Goal: Obtain resource: Obtain resource

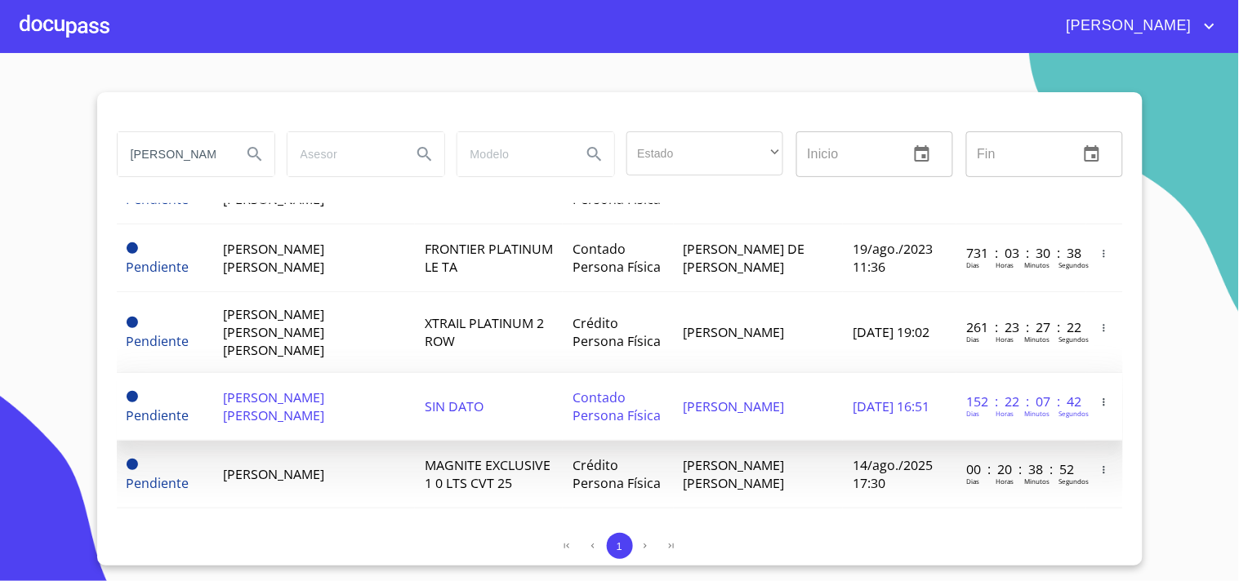
scroll to position [181, 0]
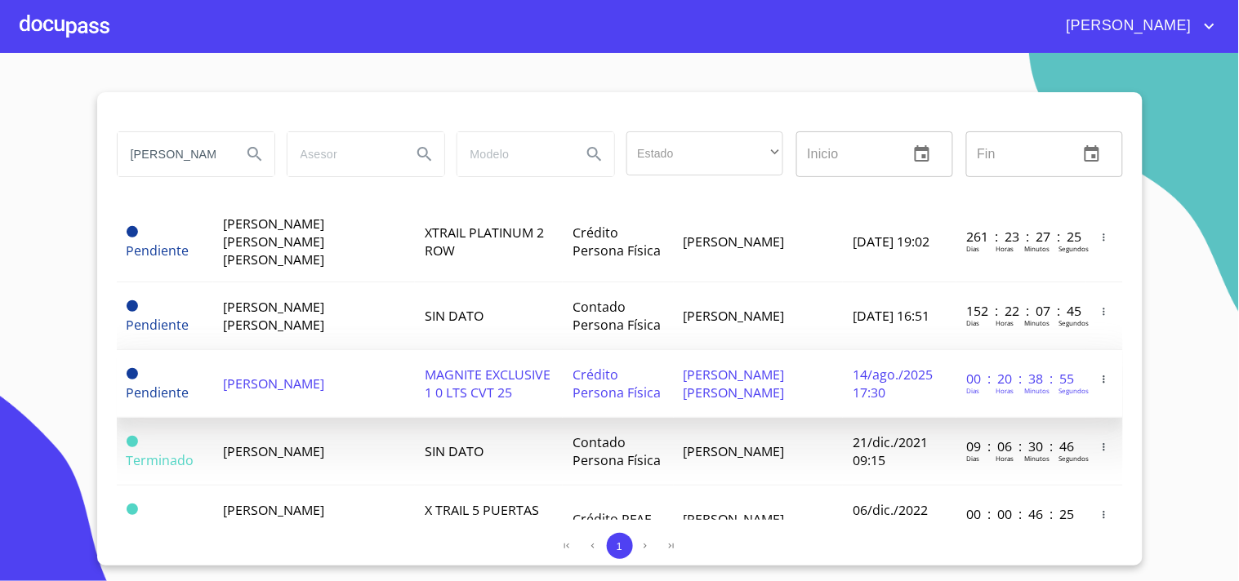
click at [488, 374] on td "MAGNITE EXCLUSIVE 1 0 LTS CVT 25" at bounding box center [489, 384] width 148 height 68
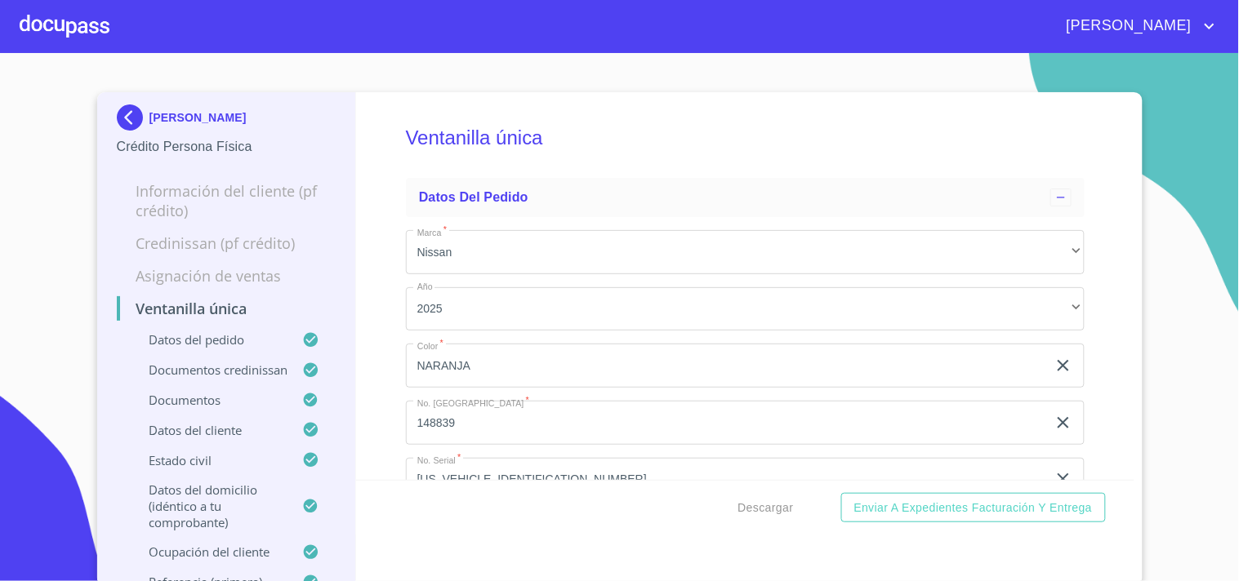
click at [1136, 313] on section "[PERSON_NAME] Crédito Persona Física Información del cliente (PF crédito) Credi…" at bounding box center [619, 317] width 1239 height 528
click at [1206, 340] on section "[PERSON_NAME] Crédito Persona Física Información del cliente (PF crédito) Credi…" at bounding box center [619, 317] width 1239 height 528
click at [1130, 469] on div "[PERSON_NAME] Crédito Persona Física Información del cliente (PF crédito) Credi…" at bounding box center [619, 339] width 1045 height 494
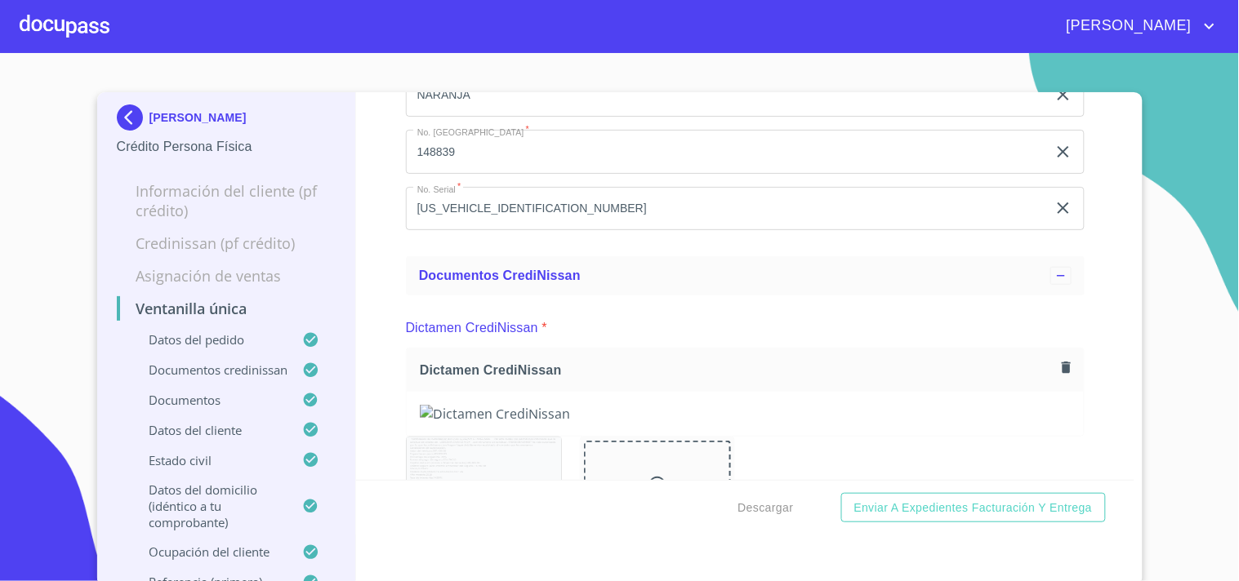
scroll to position [272, 0]
click at [759, 521] on button "Descargar" at bounding box center [766, 508] width 69 height 30
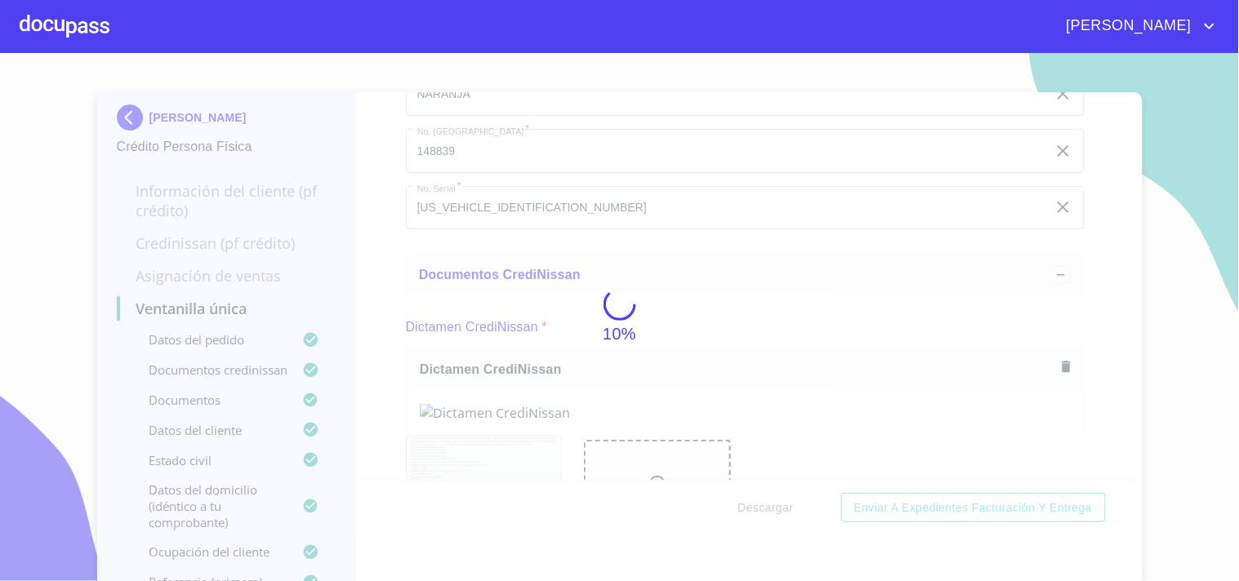
click at [771, 504] on div "10%" at bounding box center [619, 317] width 1239 height 528
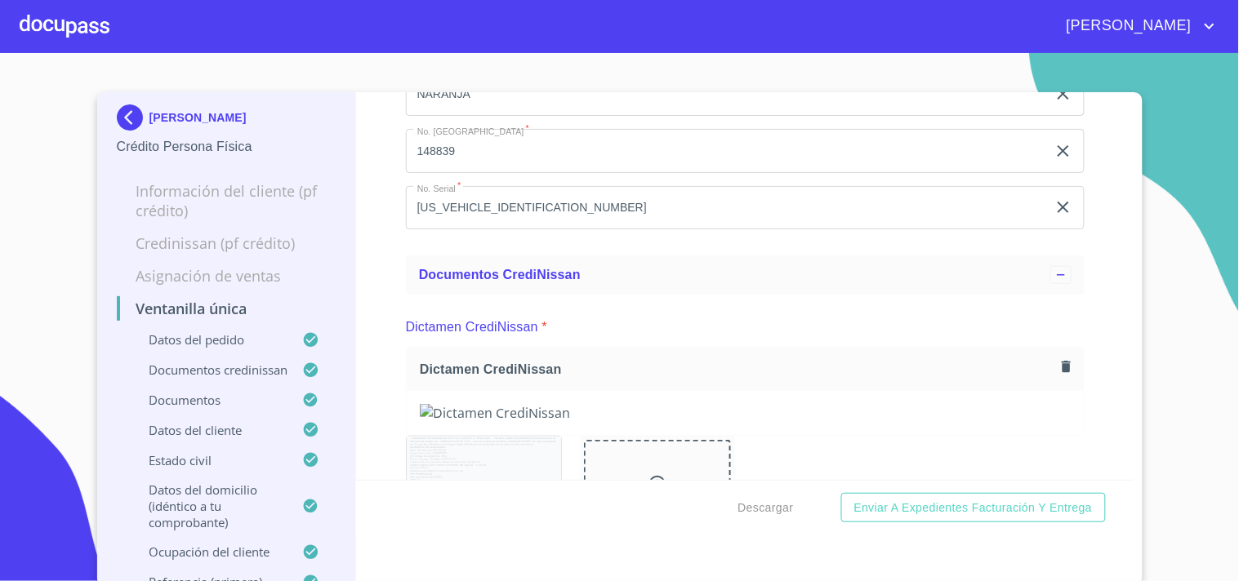
click at [70, 16] on div at bounding box center [65, 26] width 90 height 52
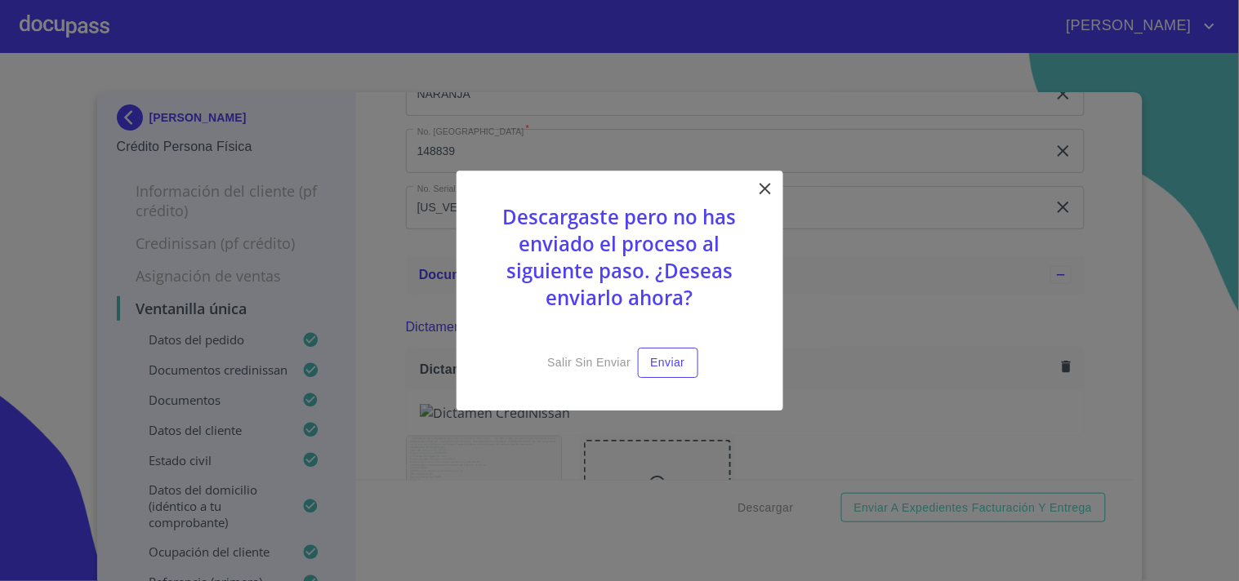
click at [755, 198] on icon at bounding box center [765, 189] width 20 height 20
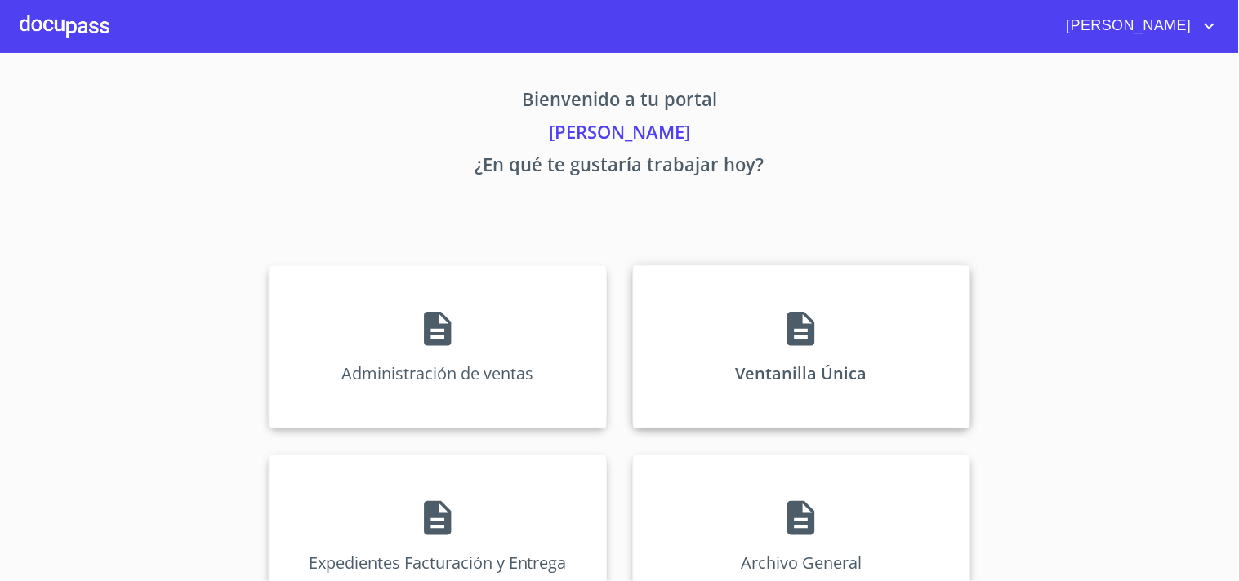
click at [781, 345] on icon at bounding box center [801, 329] width 41 height 41
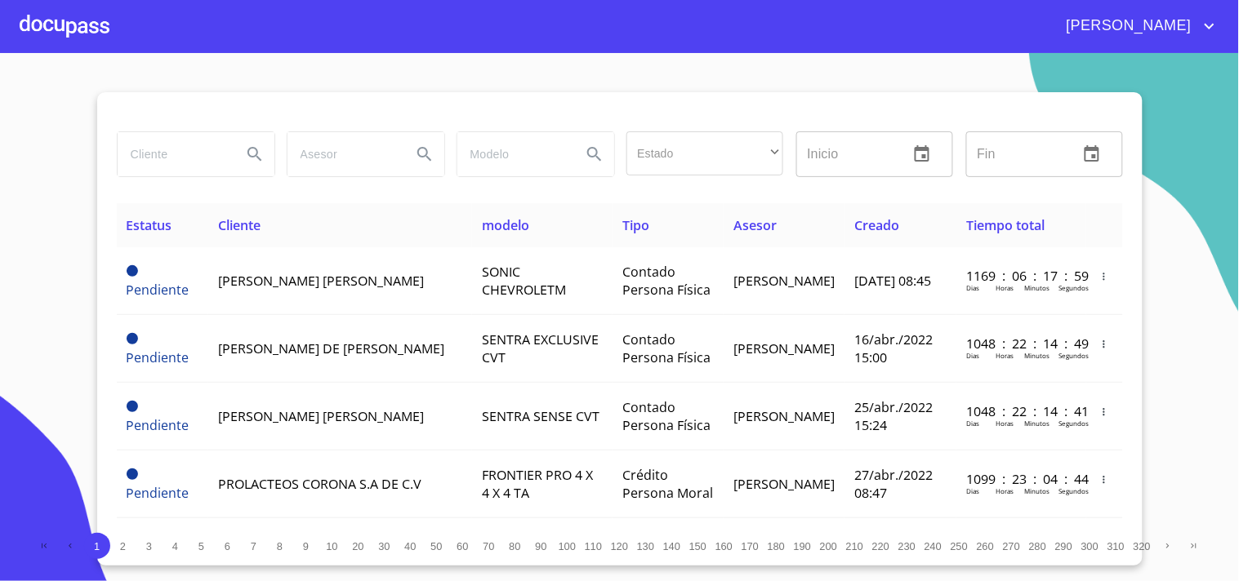
click at [194, 164] on input "search" at bounding box center [173, 154] width 111 height 44
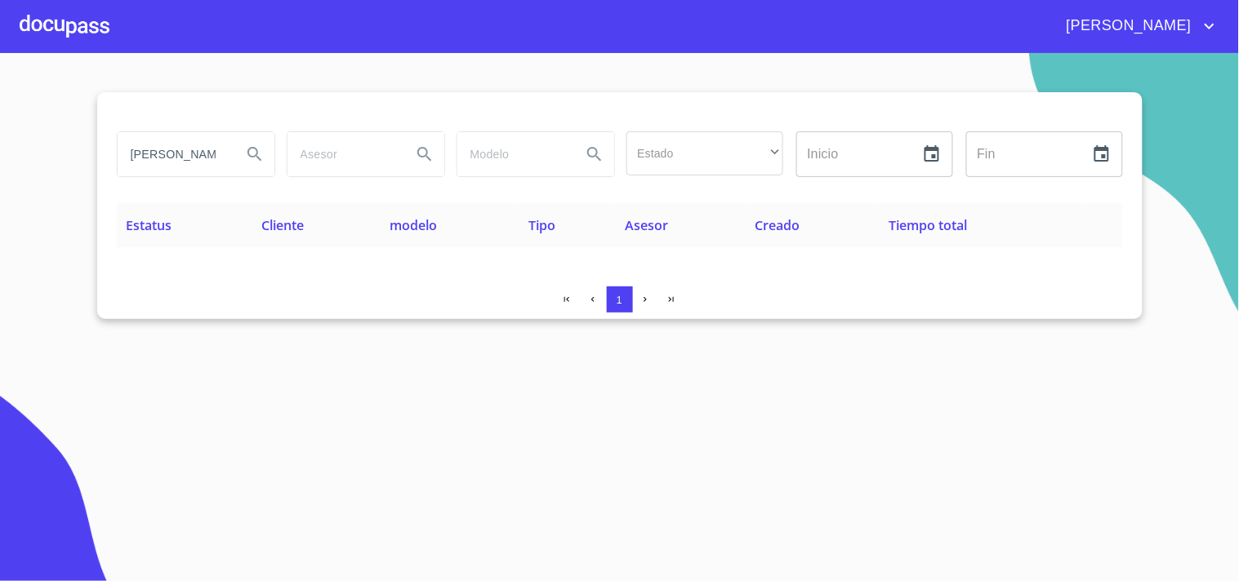
drag, startPoint x: 175, startPoint y: 157, endPoint x: 33, endPoint y: 156, distance: 141.3
click at [33, 156] on section "[PERSON_NAME] Estado ​ ​ Inicio ​ Fin ​ Estatus Cliente modelo Tipo Asesor Crea…" at bounding box center [619, 317] width 1239 height 528
type input "[PERSON_NAME]"
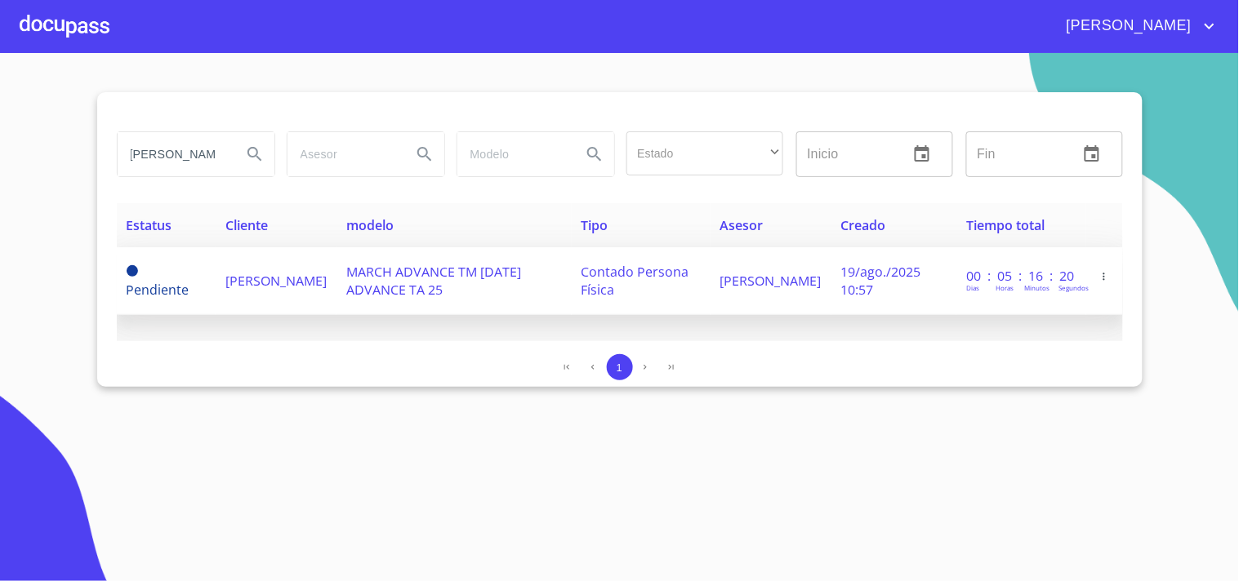
click at [272, 289] on td "[PERSON_NAME]" at bounding box center [276, 281] width 121 height 68
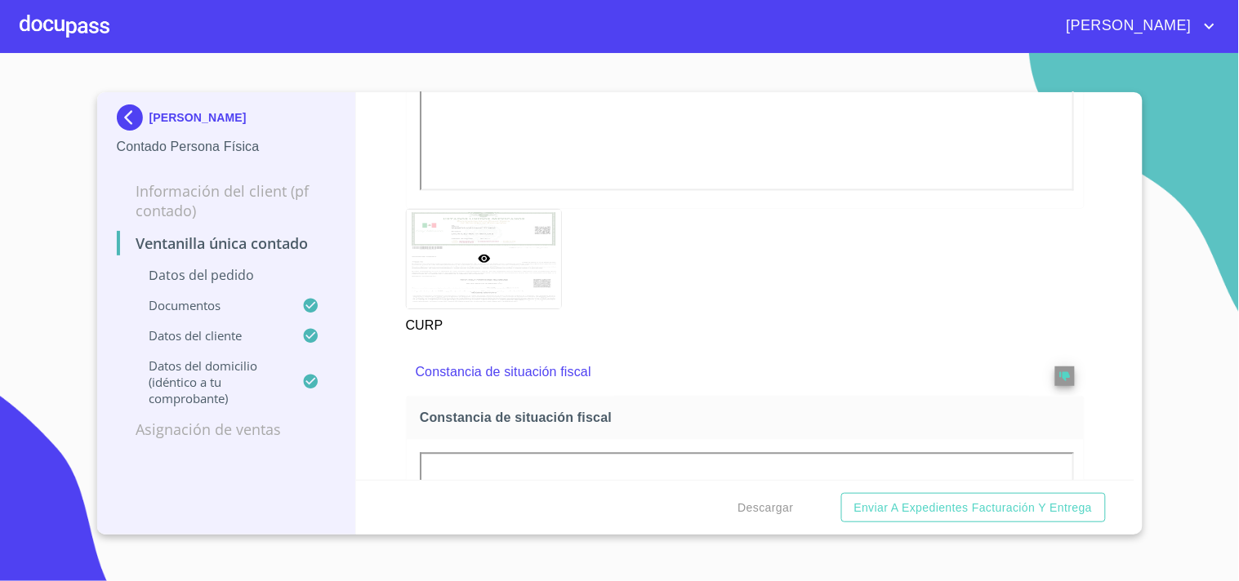
scroll to position [2812, 0]
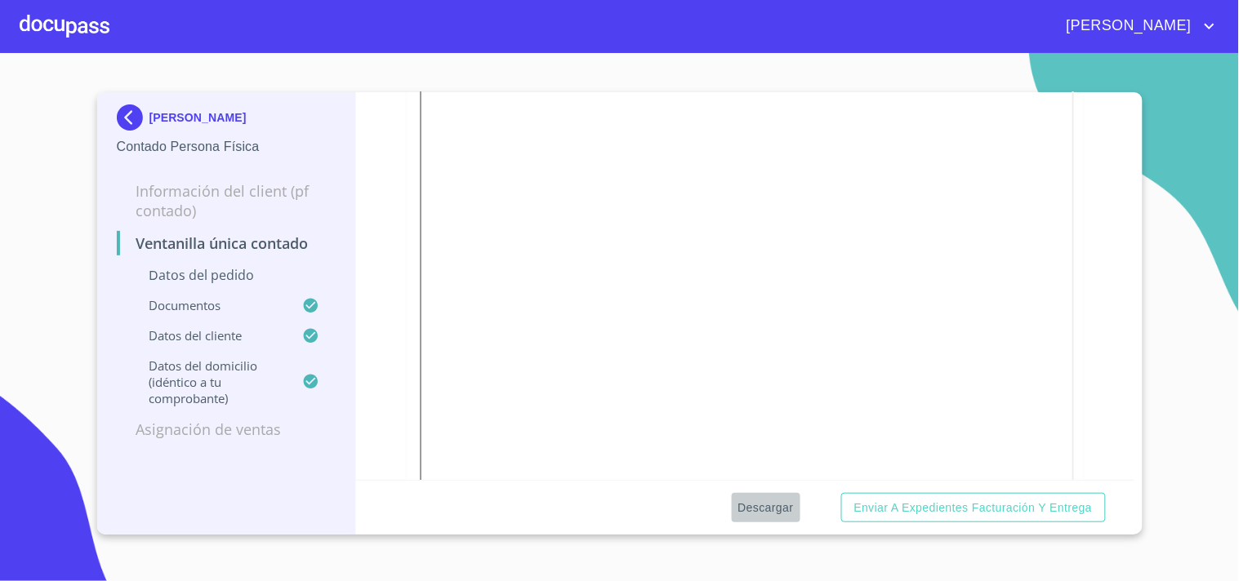
click at [762, 513] on span "Descargar" at bounding box center [766, 508] width 56 height 20
click at [51, 39] on div at bounding box center [65, 26] width 90 height 52
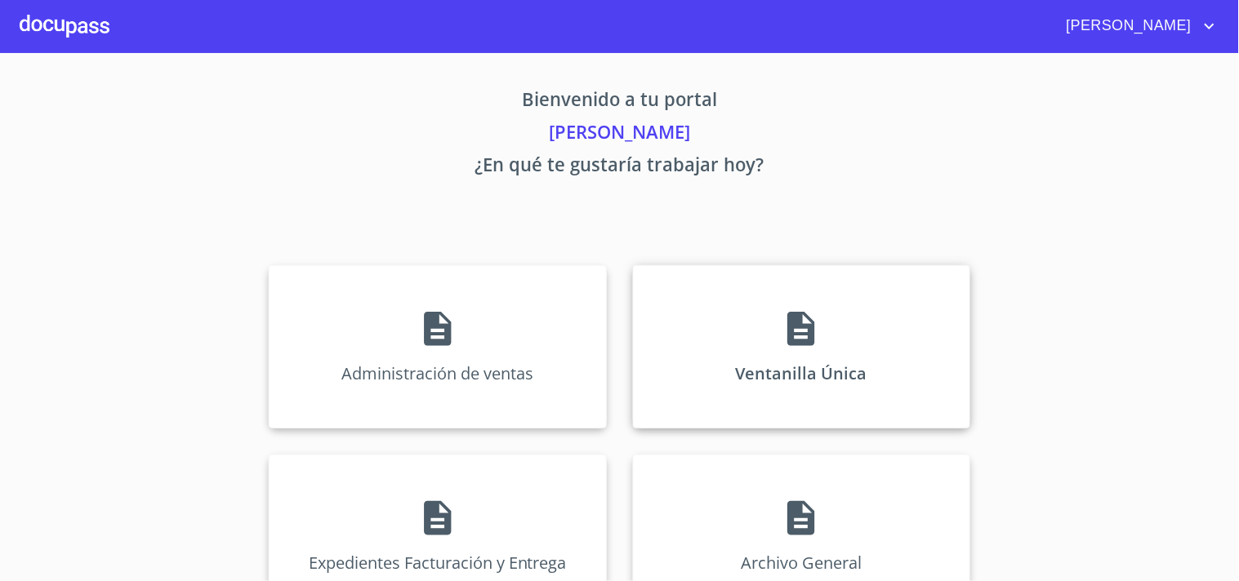
click at [860, 312] on div "Ventanilla Única" at bounding box center [801, 346] width 337 height 163
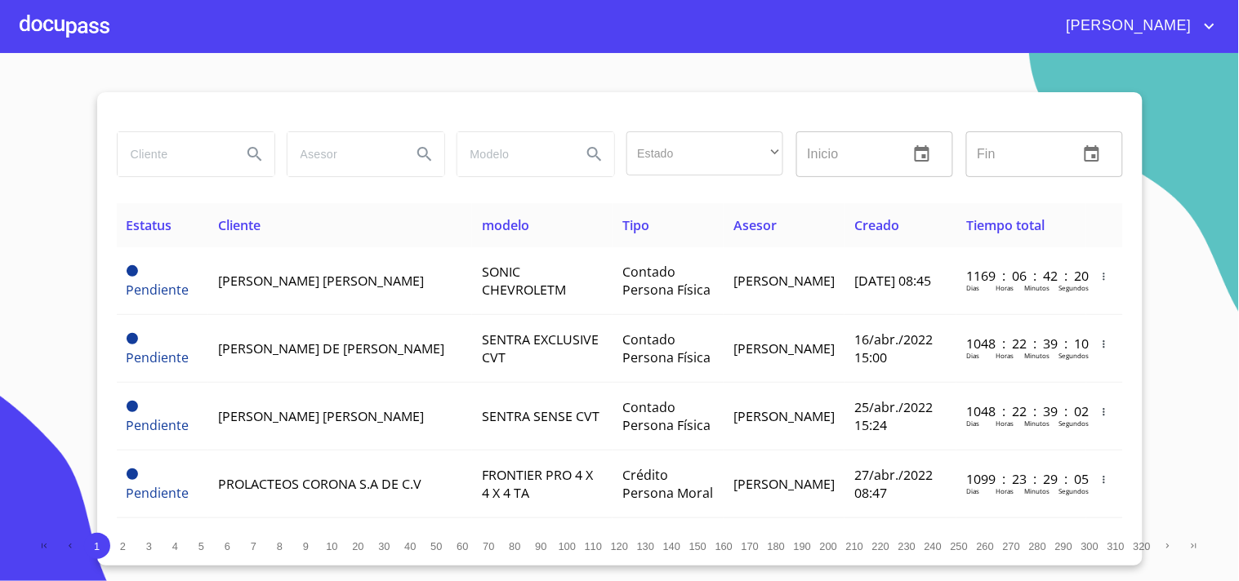
click at [166, 148] on input "search" at bounding box center [173, 154] width 111 height 44
type input "l"
type input "[PERSON_NAME]"
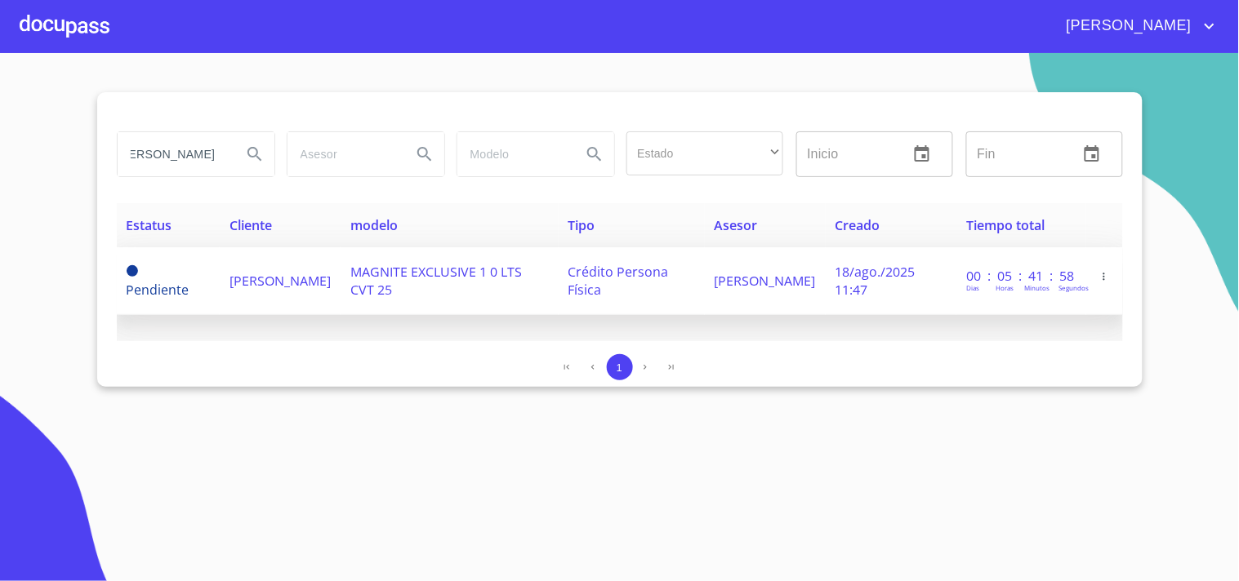
scroll to position [0, 0]
click at [452, 297] on td "MAGNITE EXCLUSIVE 1 0 LTS CVT 25" at bounding box center [450, 281] width 218 height 68
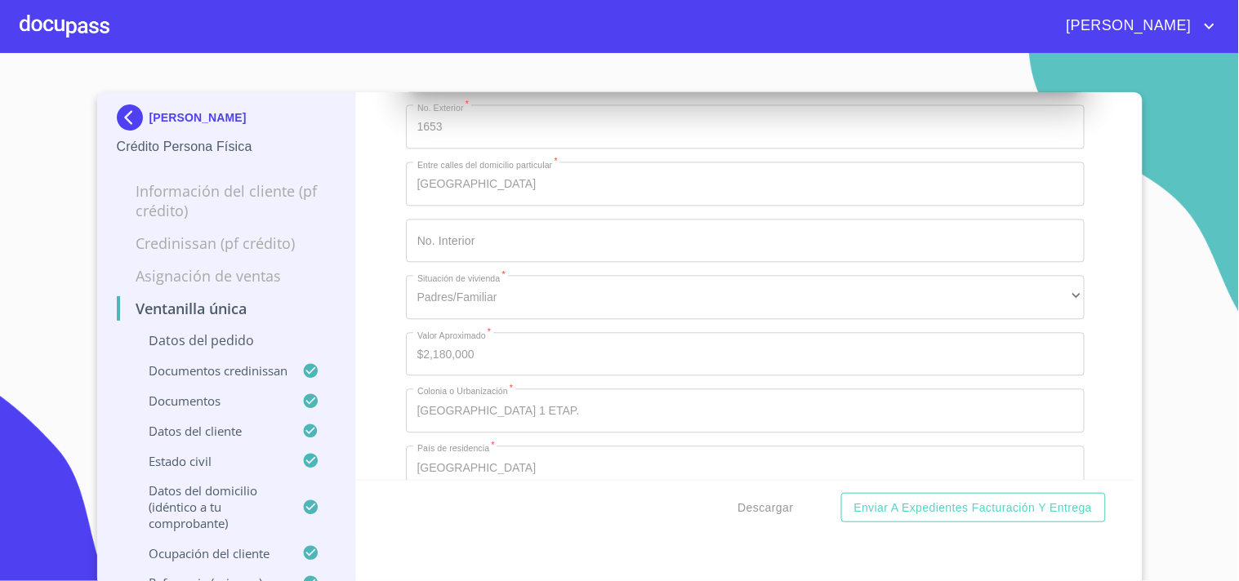
scroll to position [5988, 0]
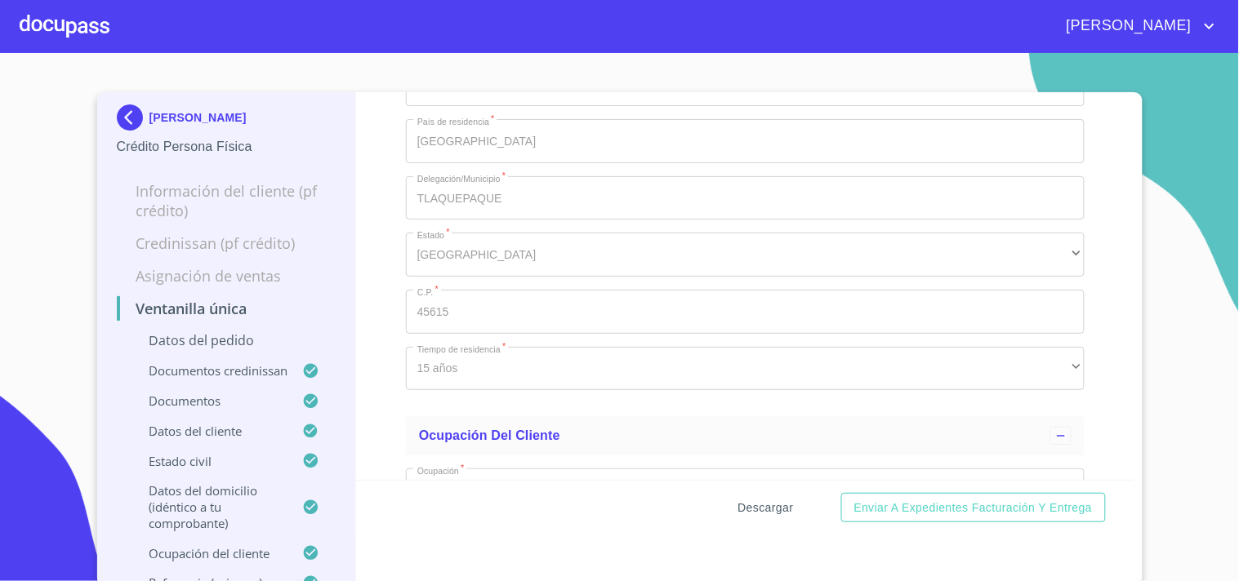
click at [786, 507] on span "Descargar" at bounding box center [766, 508] width 56 height 20
click at [548, 577] on div "Ventanilla única Datos del pedido Marca   * Nissan ​ Año 2025 ​ Color   * AZUL …" at bounding box center [745, 339] width 778 height 494
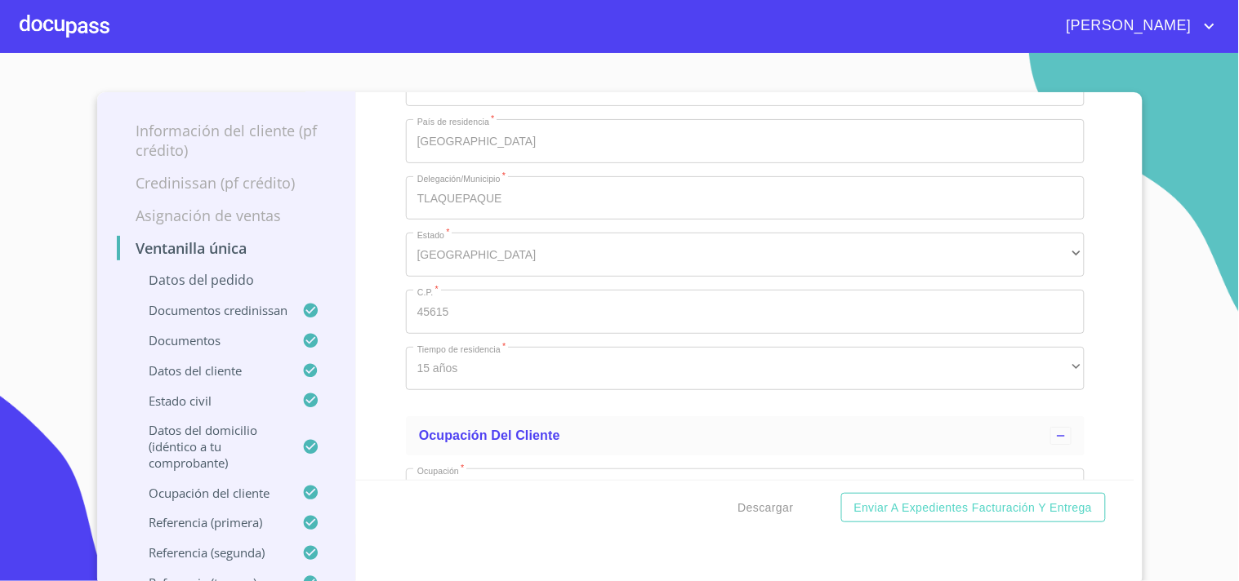
scroll to position [91, 0]
